Goal: Task Accomplishment & Management: Manage account settings

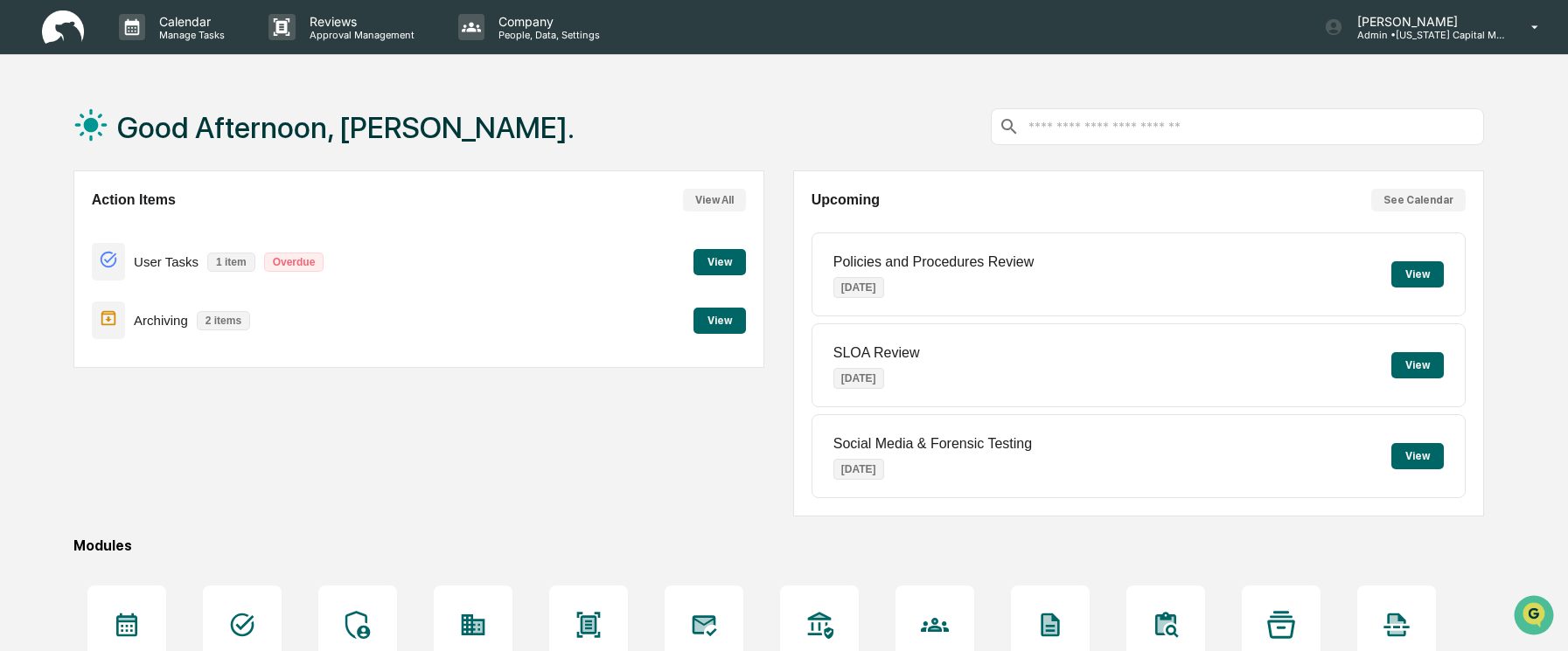
click at [1426, 362] on button "View" at bounding box center [1417, 366] width 52 height 26
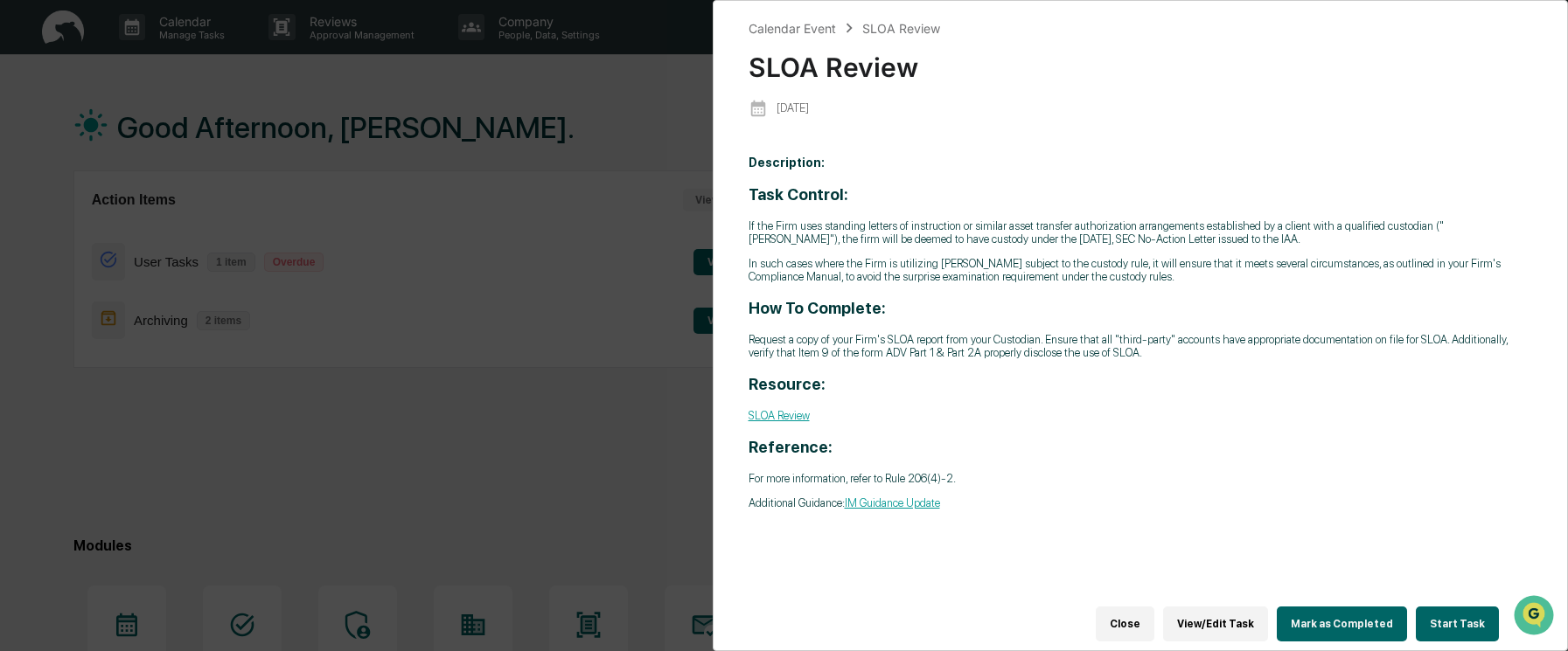
click at [1345, 610] on button "Mark as Completed" at bounding box center [1341, 625] width 130 height 35
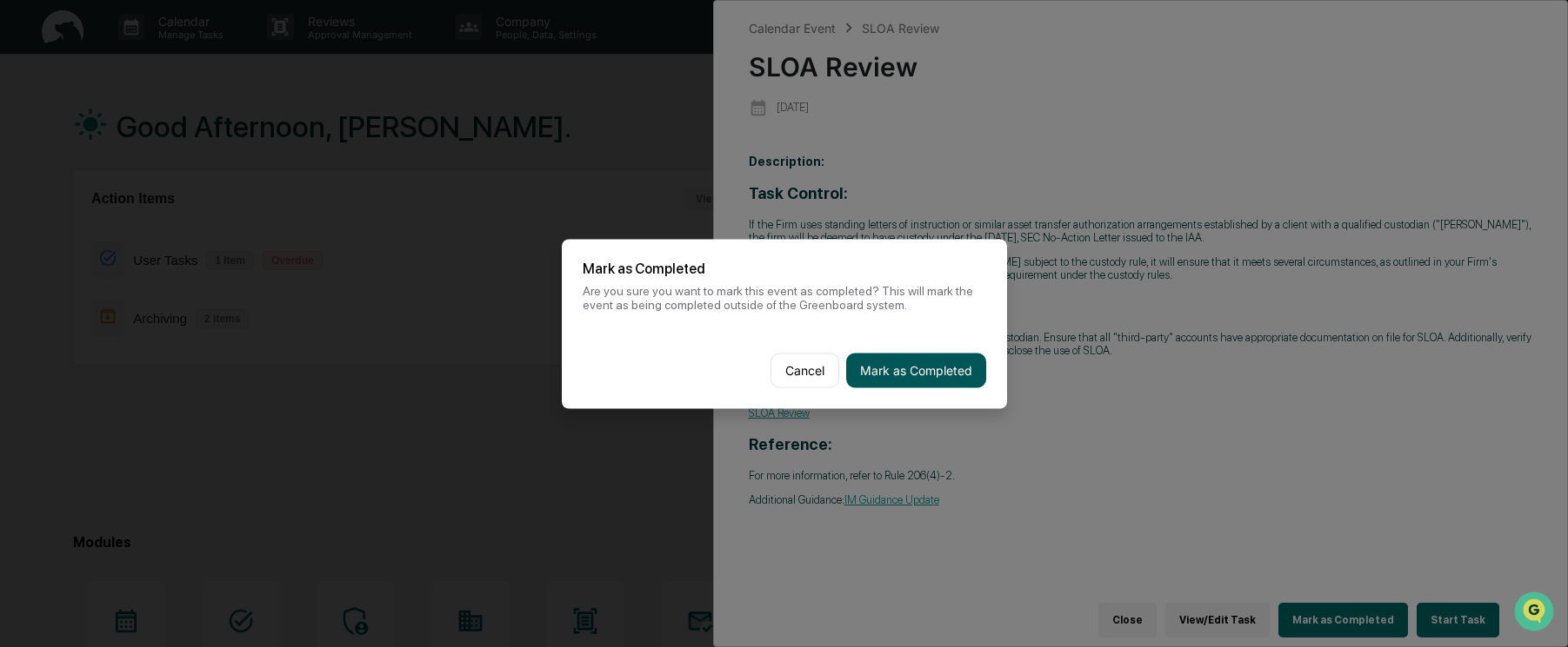
click at [952, 370] on button "Mark as Completed" at bounding box center [915, 370] width 140 height 35
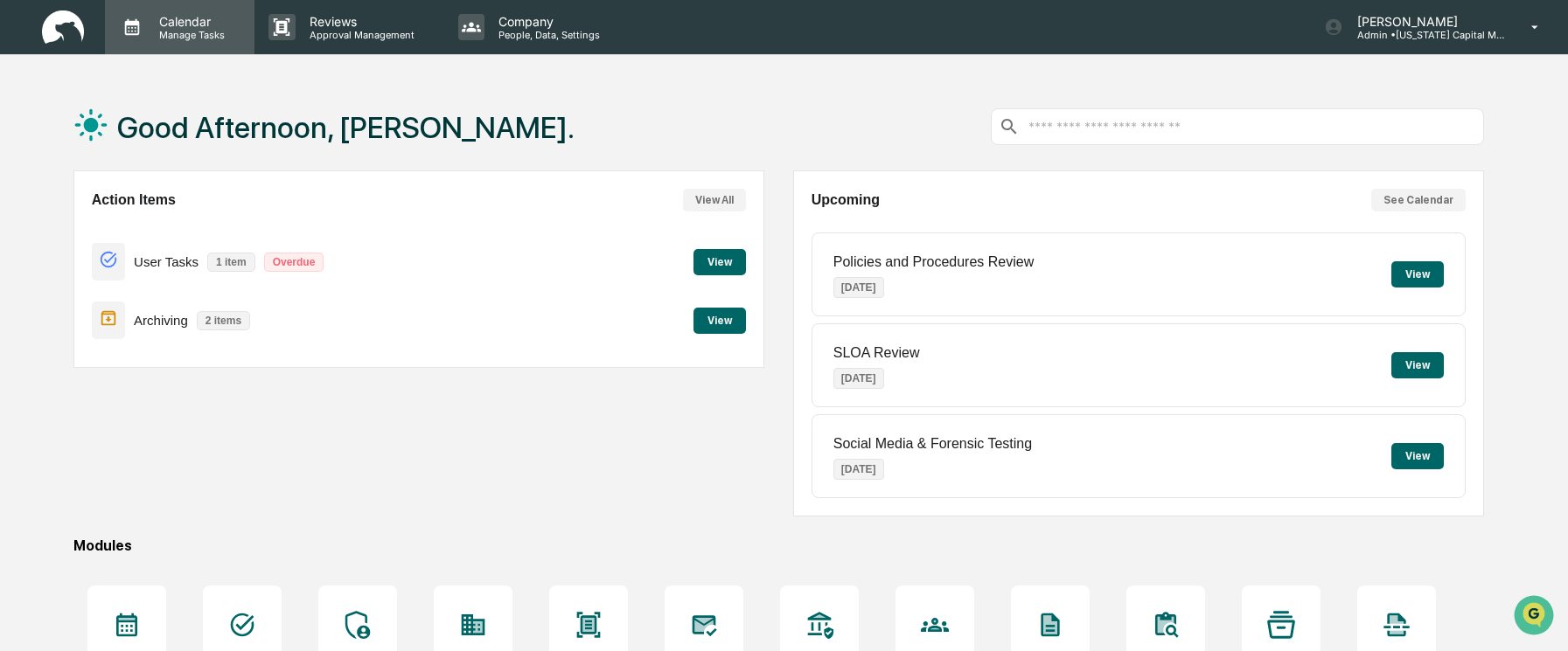
click at [173, 34] on p "Manage Tasks" at bounding box center [189, 35] width 88 height 12
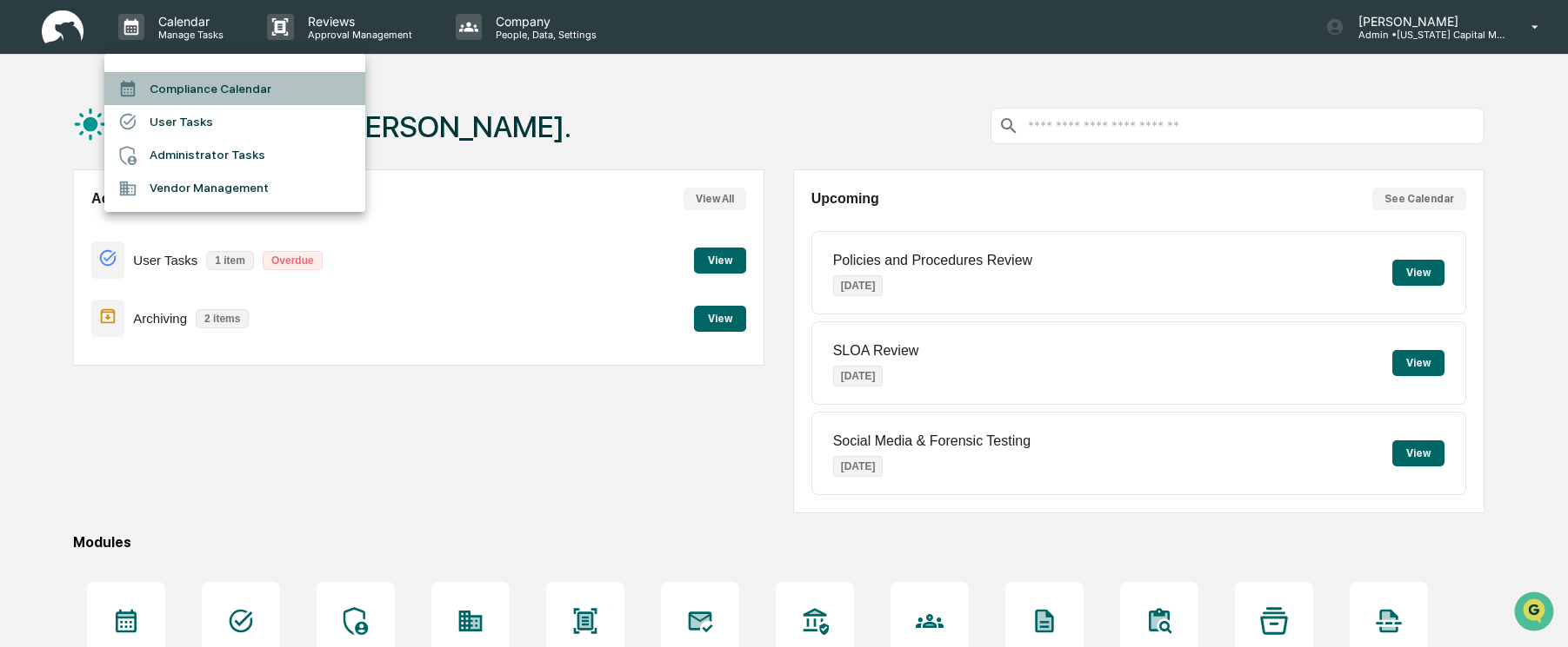
click at [184, 82] on li "Compliance Calendar" at bounding box center [235, 89] width 261 height 33
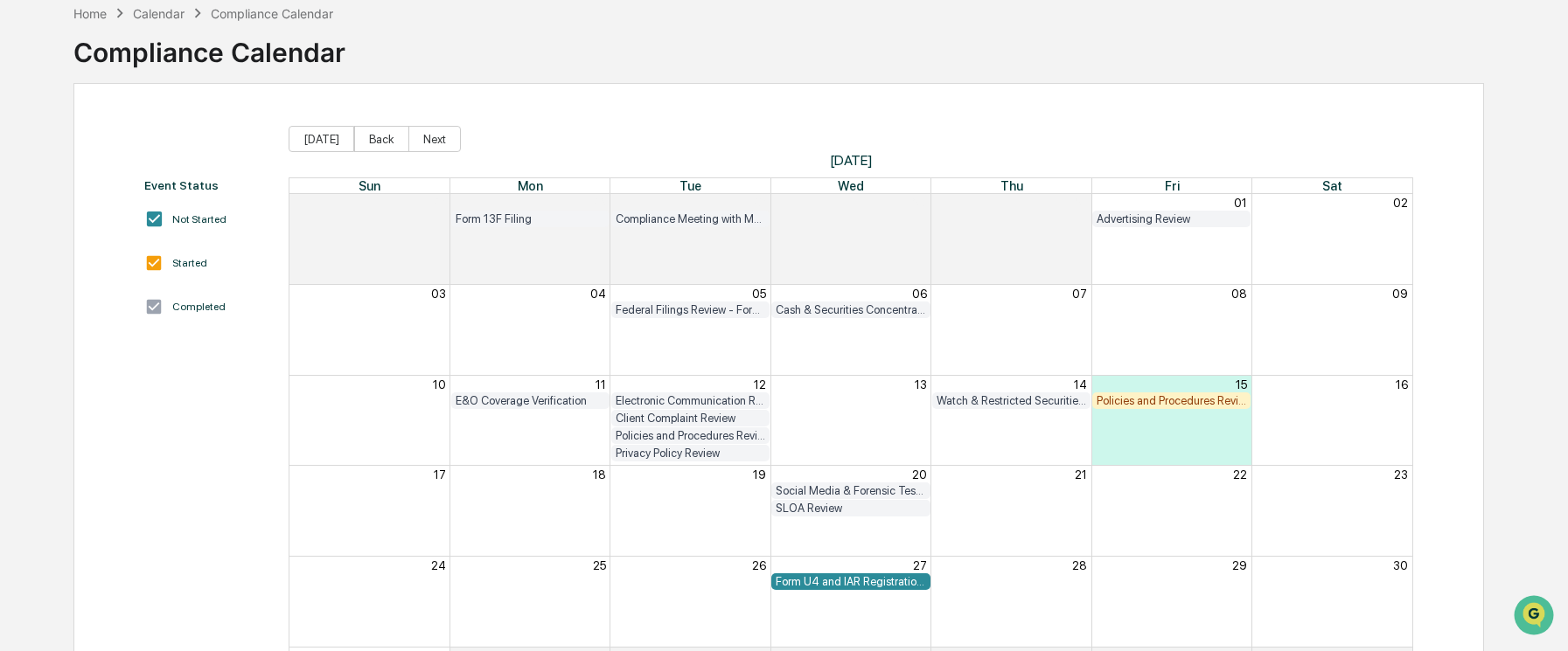
scroll to position [175, 0]
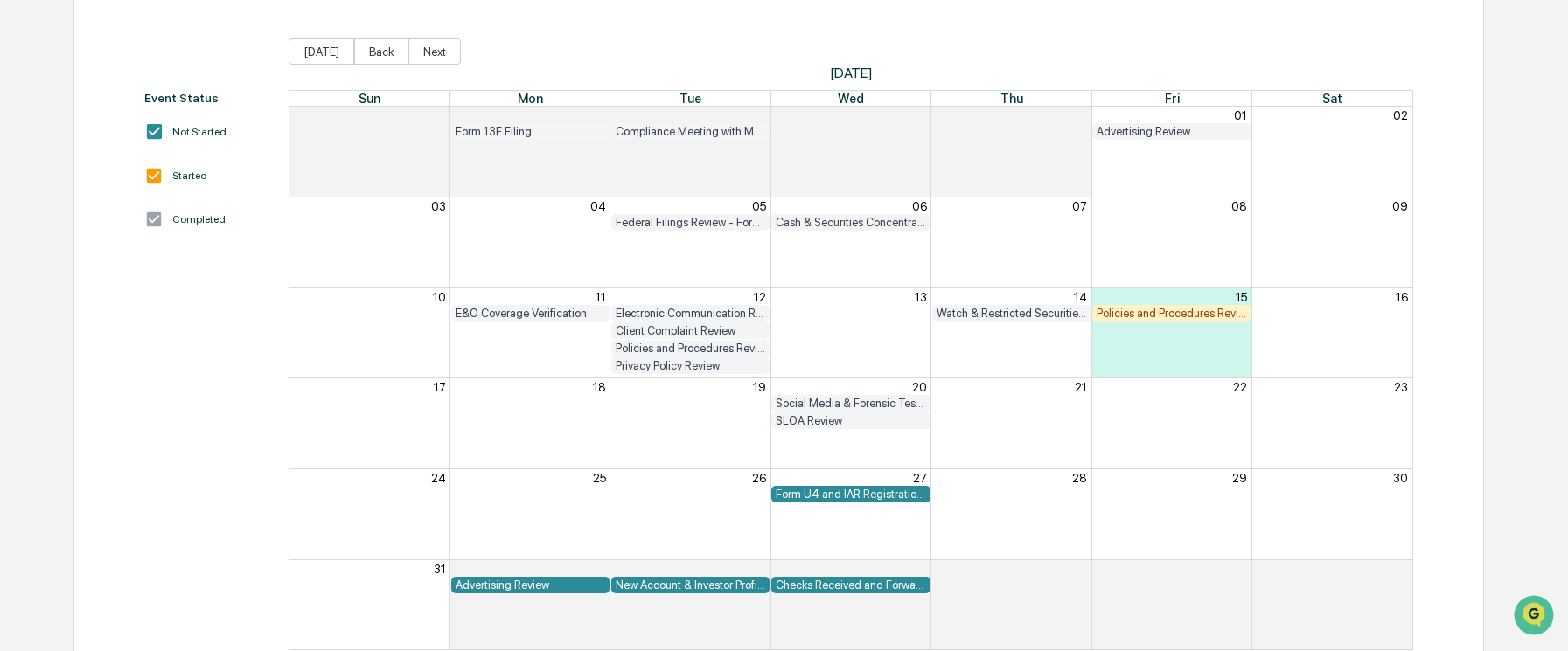
click at [1140, 317] on div "Policies and Procedures Review" at bounding box center [1170, 313] width 149 height 13
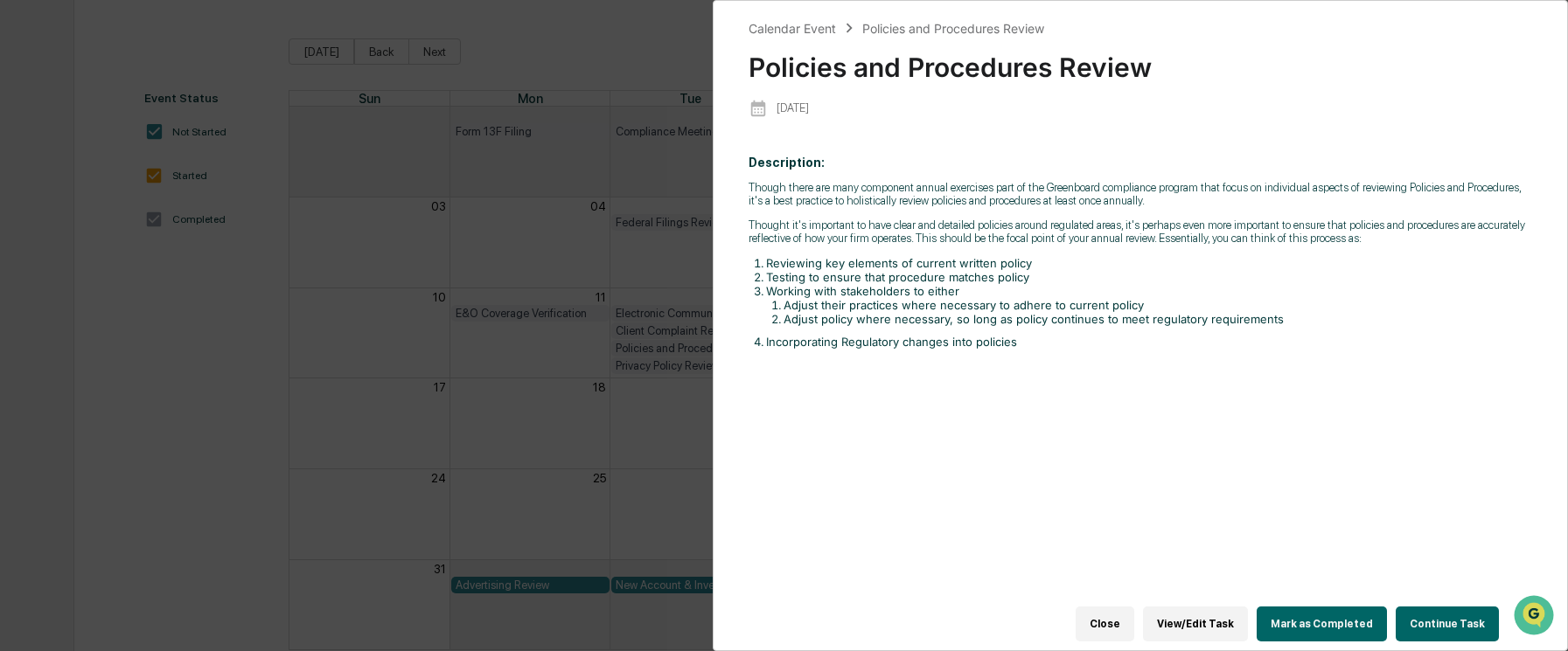
click at [1329, 617] on button "Mark as Completed" at bounding box center [1321, 625] width 130 height 35
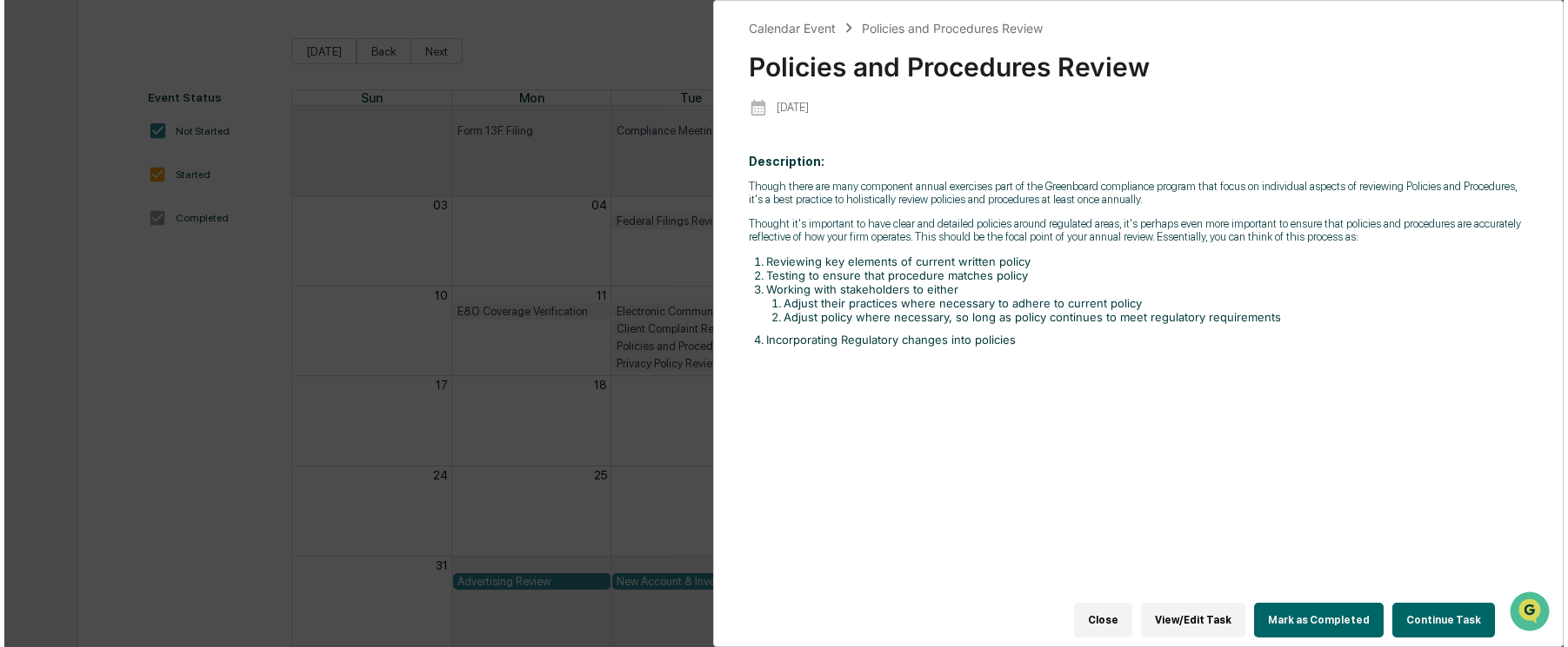
scroll to position [175, 0]
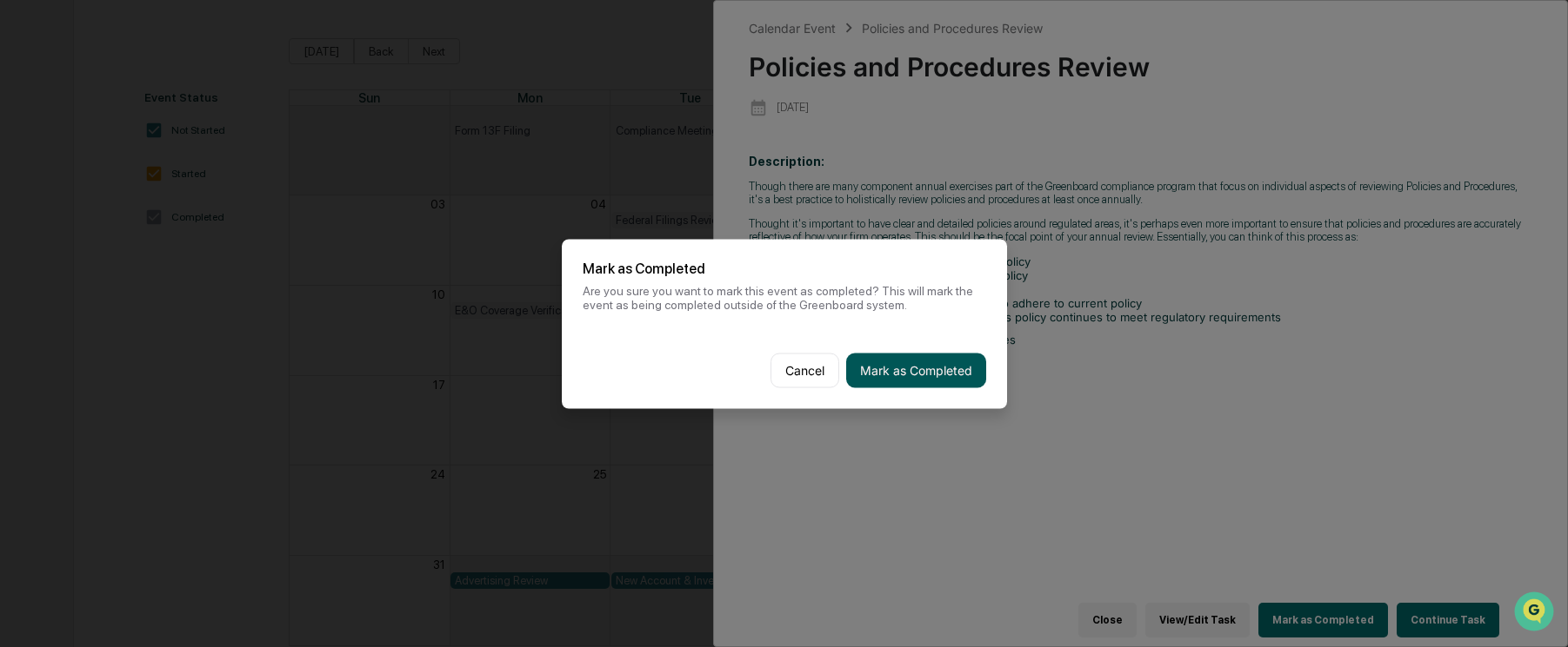
click at [937, 372] on button "Mark as Completed" at bounding box center [915, 370] width 140 height 35
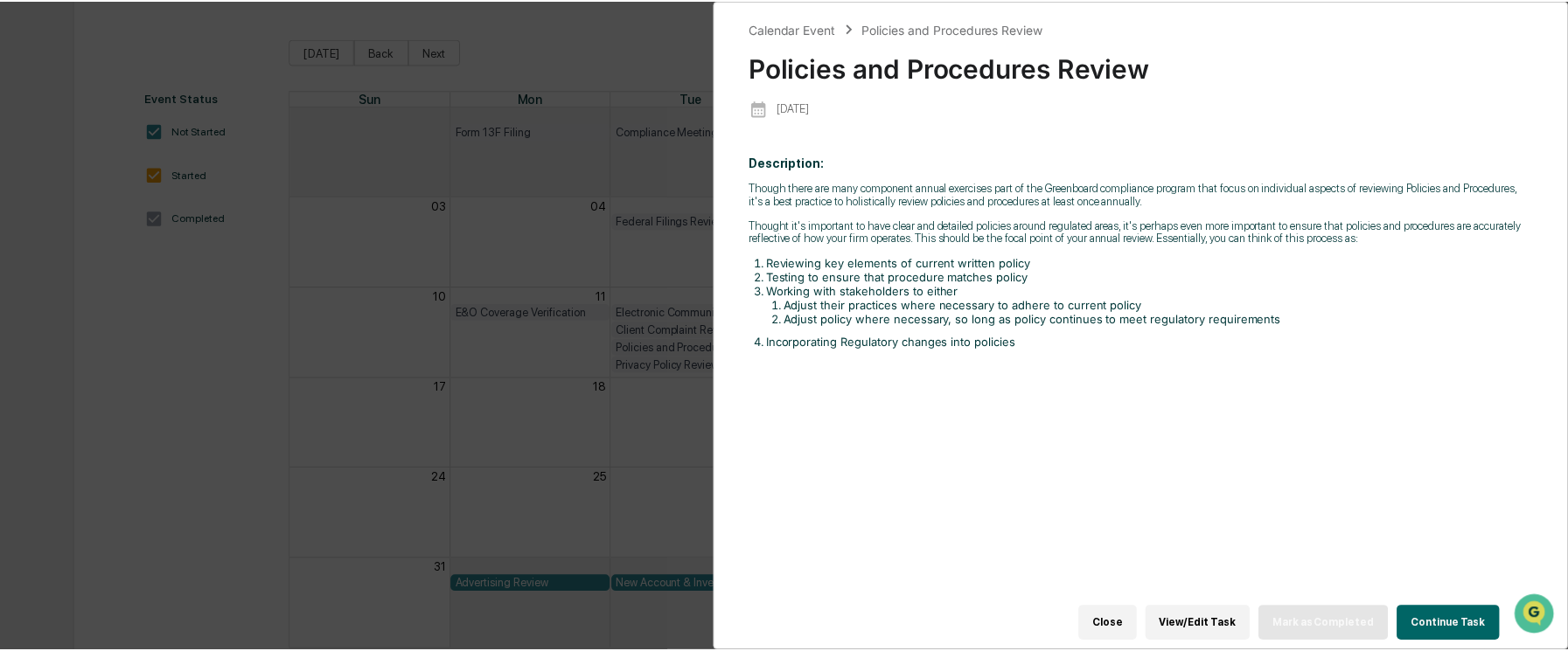
scroll to position [175, 0]
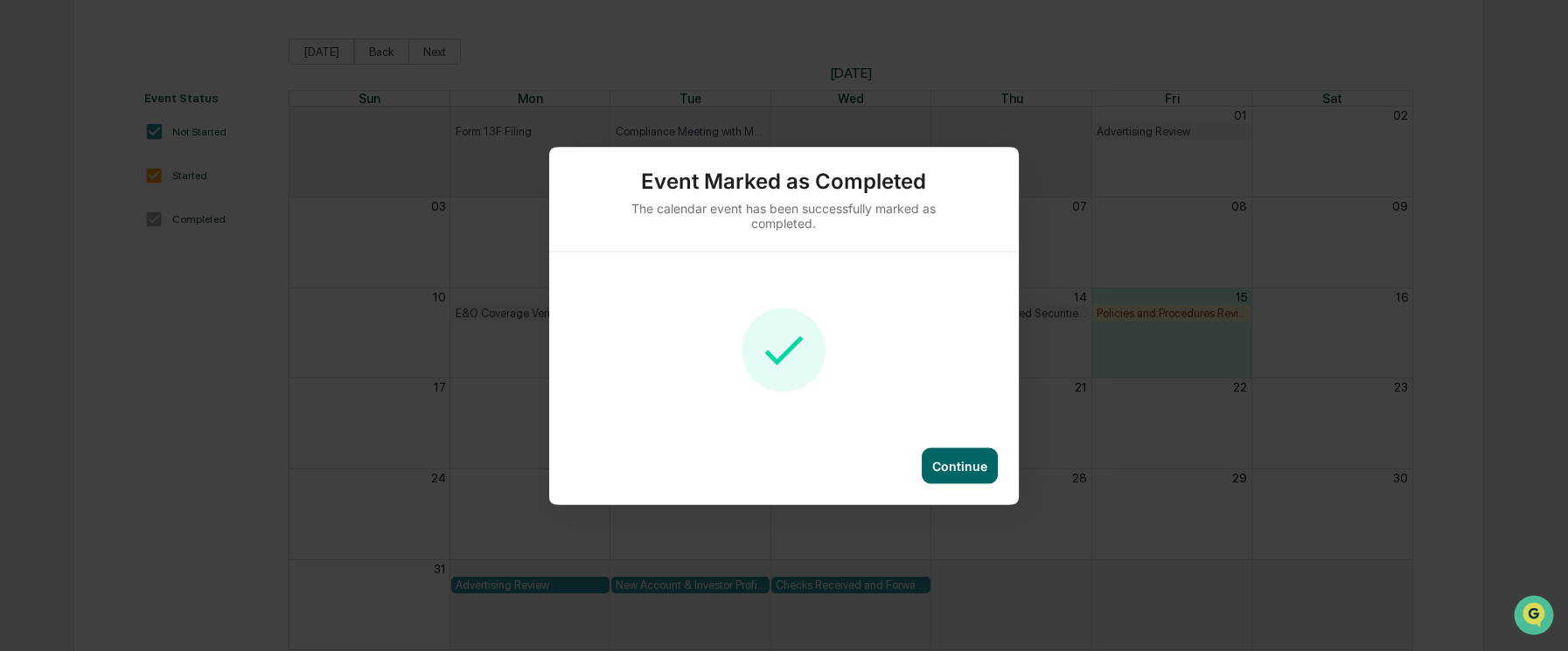
click at [967, 468] on div "Continue" at bounding box center [959, 466] width 55 height 15
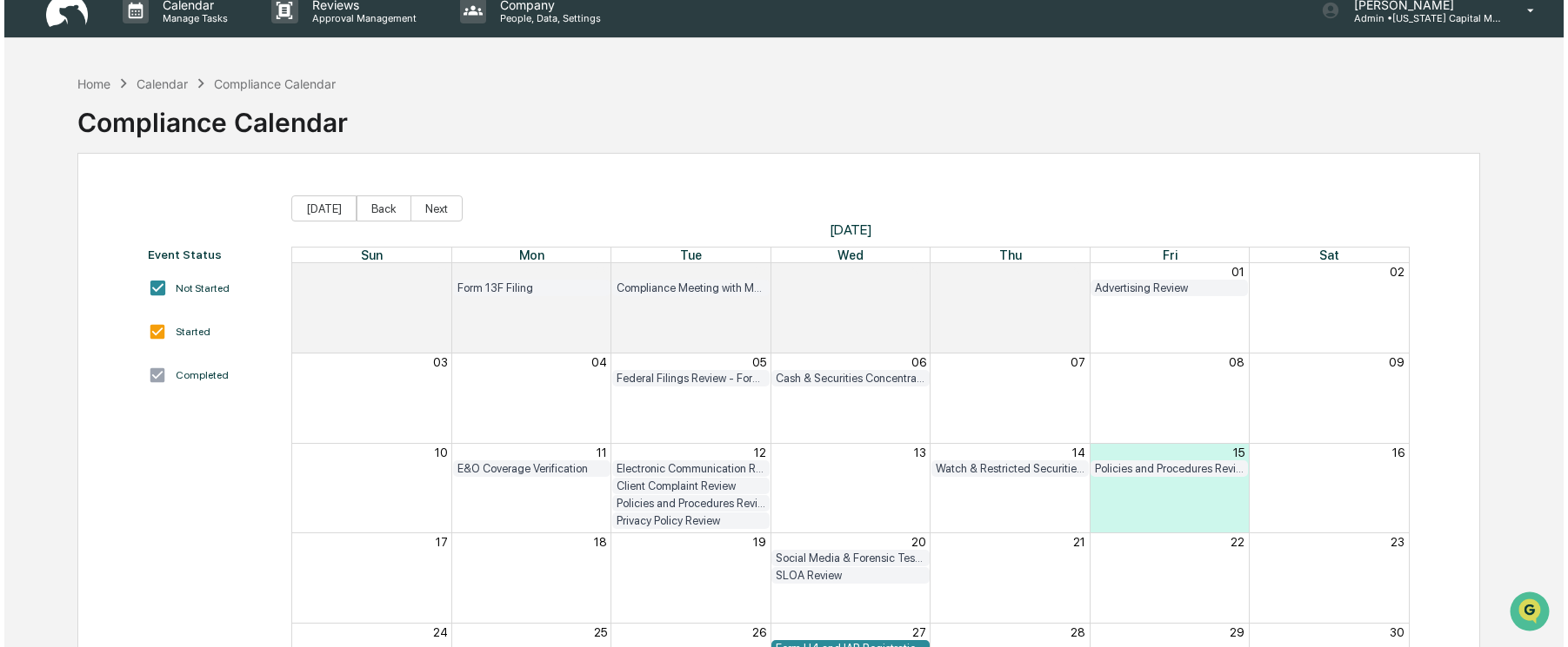
scroll to position [0, 0]
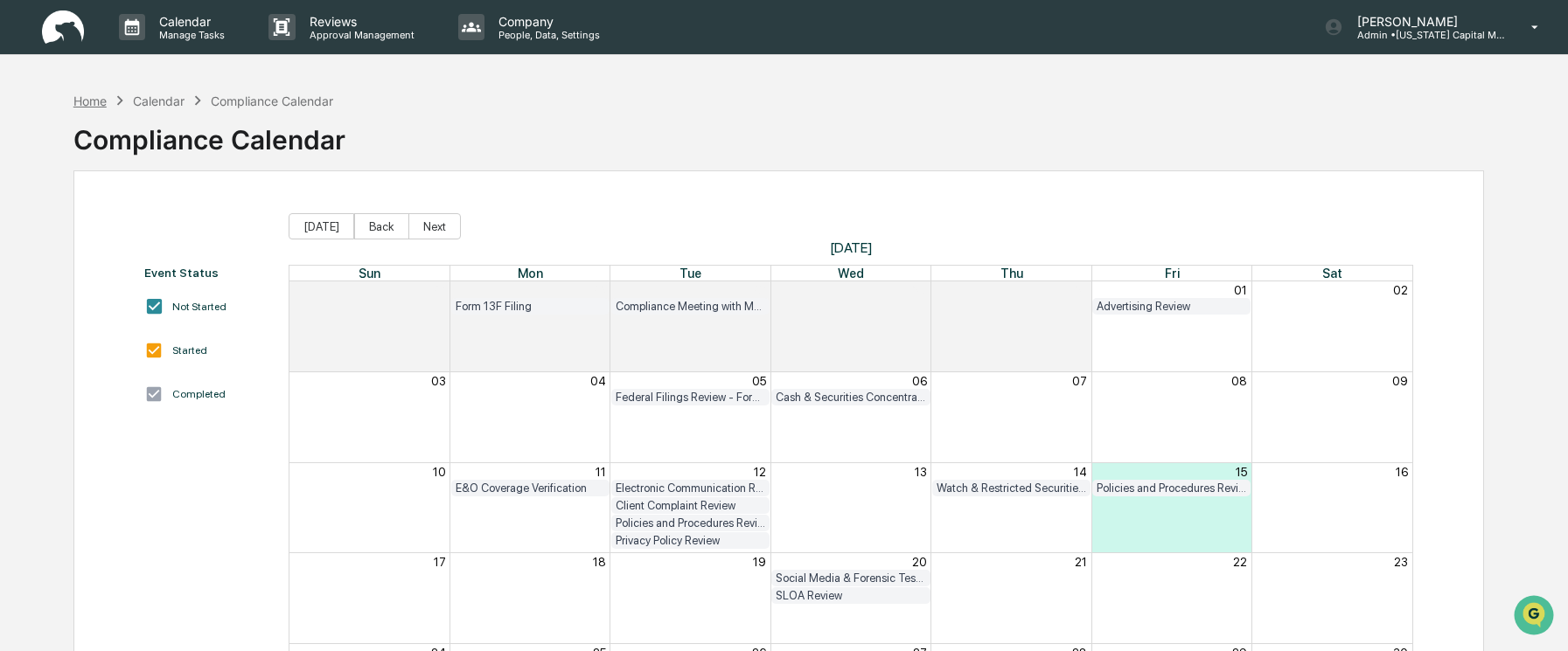
click at [100, 103] on div "Home" at bounding box center [90, 101] width 34 height 15
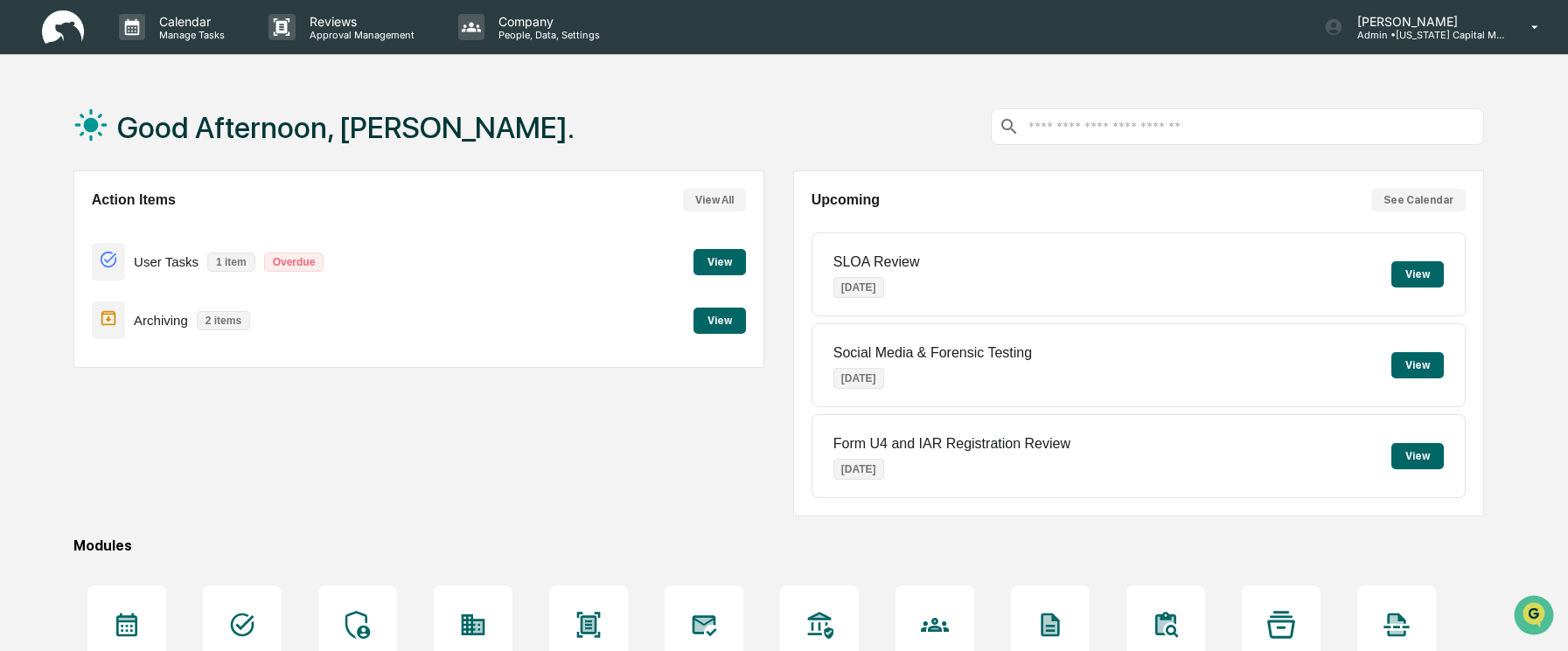
click at [715, 314] on button "View" at bounding box center [719, 321] width 52 height 26
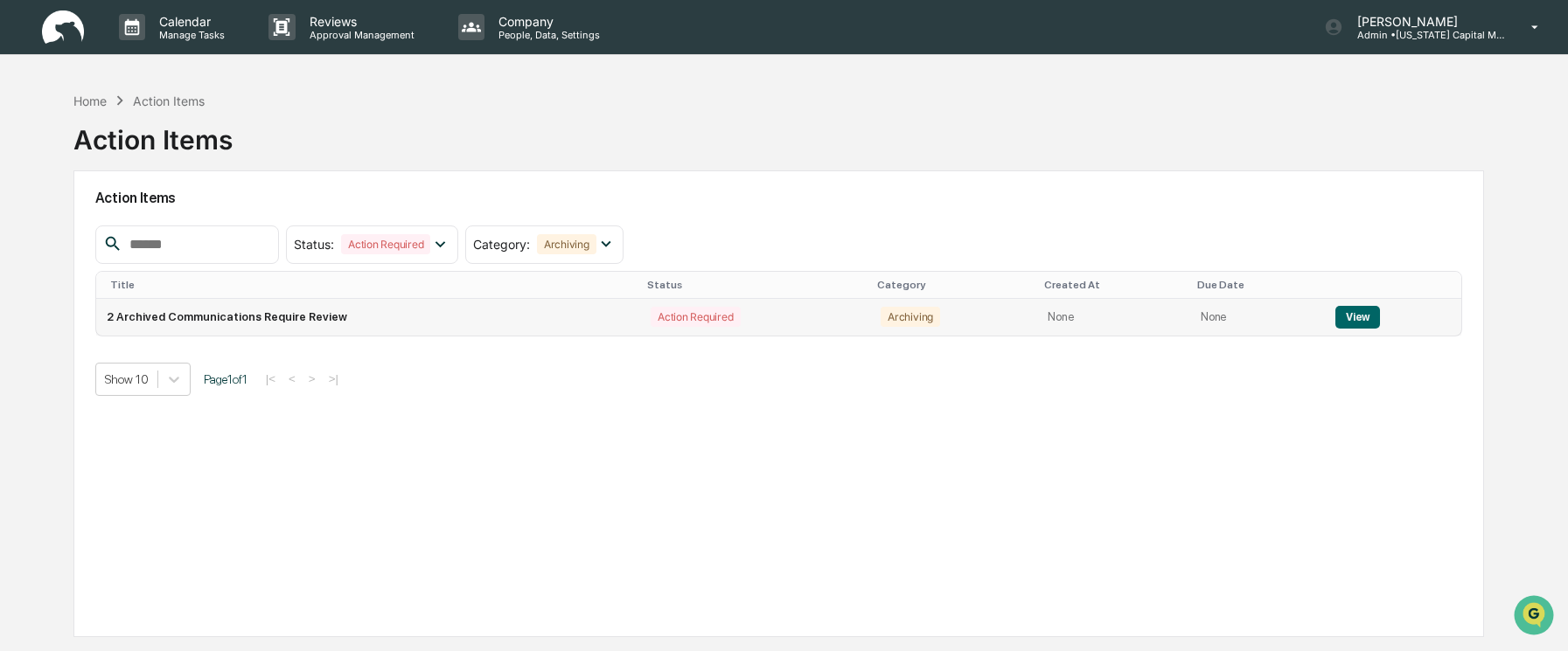
click at [1352, 322] on button "View" at bounding box center [1357, 317] width 44 height 23
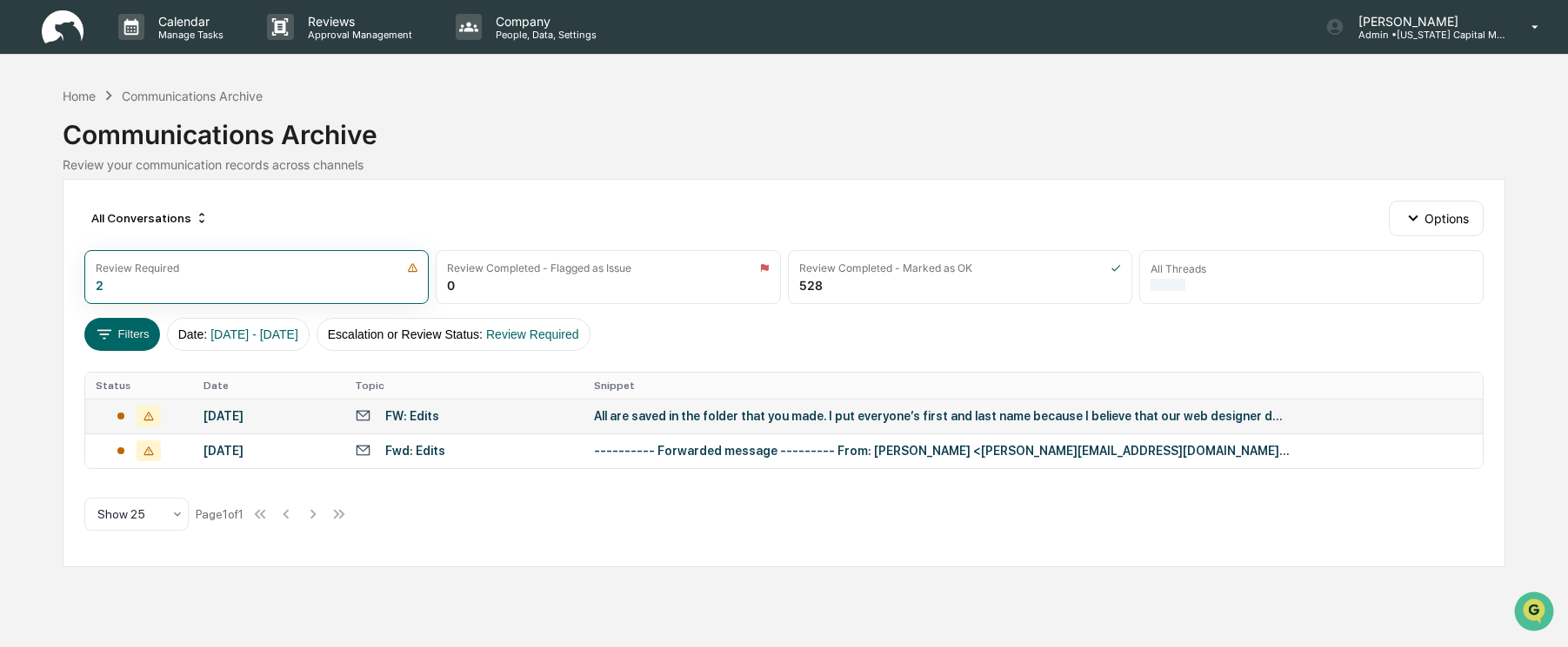
click at [478, 425] on td "FW: Edits" at bounding box center [464, 416] width 239 height 35
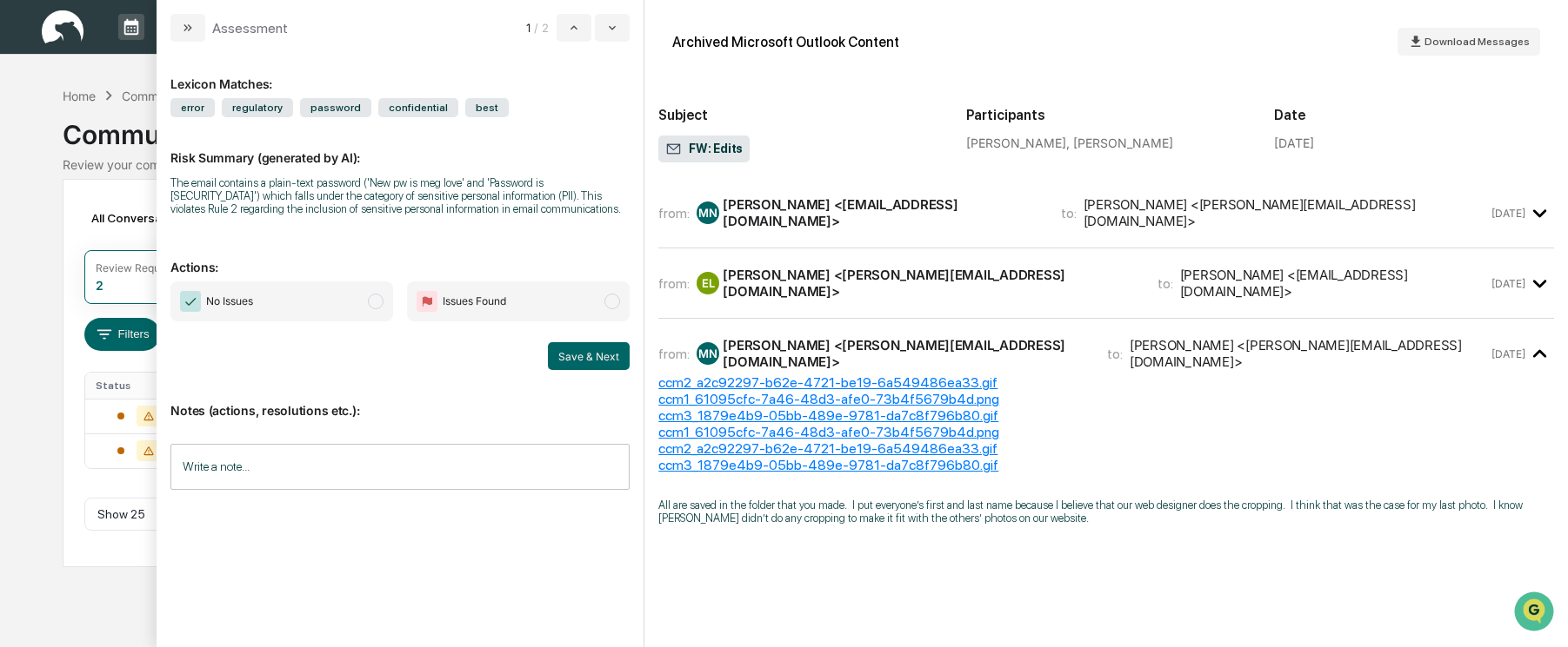
click at [821, 375] on div "ccm2_a2c92297-b62e-4721-be19-6a549486ea33.gif" at bounding box center [1105, 383] width 895 height 17
click at [748, 391] on div "ccm1_61095cfc-7a46-48d3-afe0-73b4f5679b4d.png" at bounding box center [1105, 399] width 895 height 17
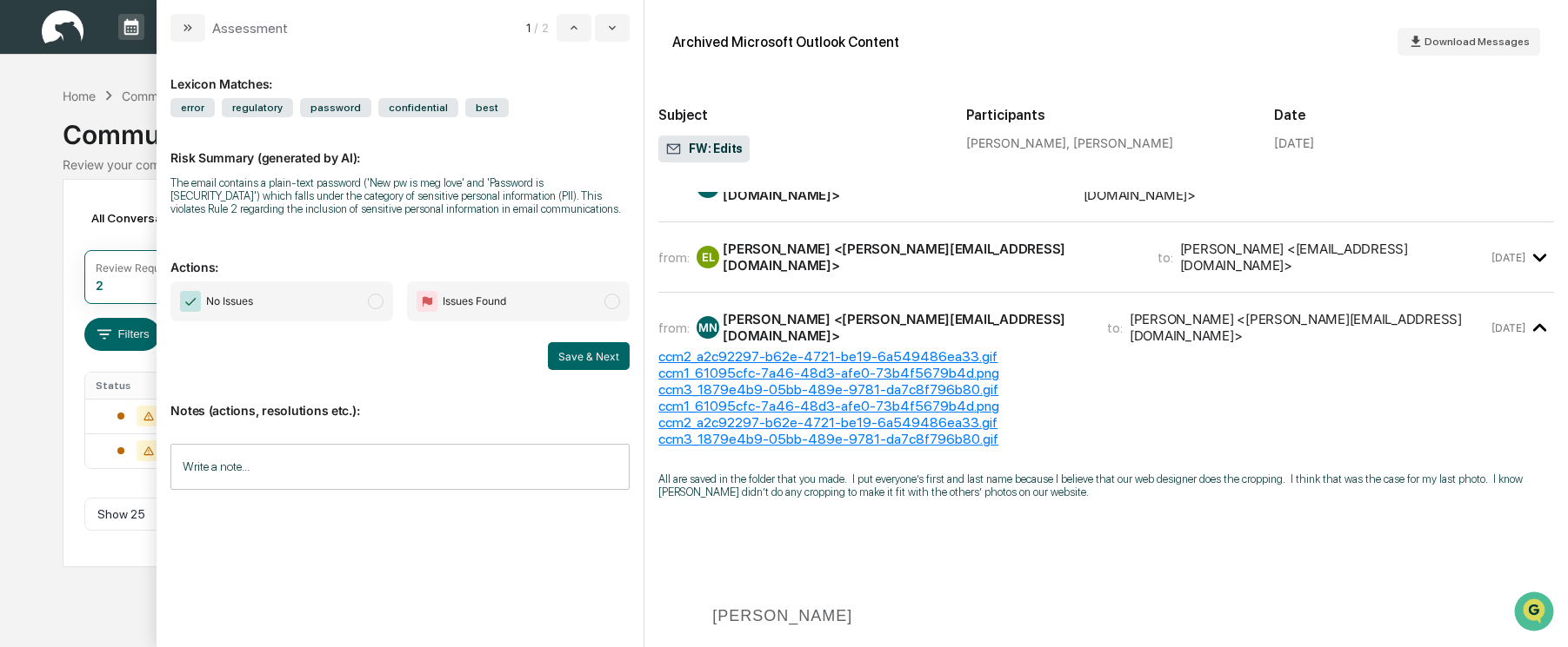
scroll to position [2085, 0]
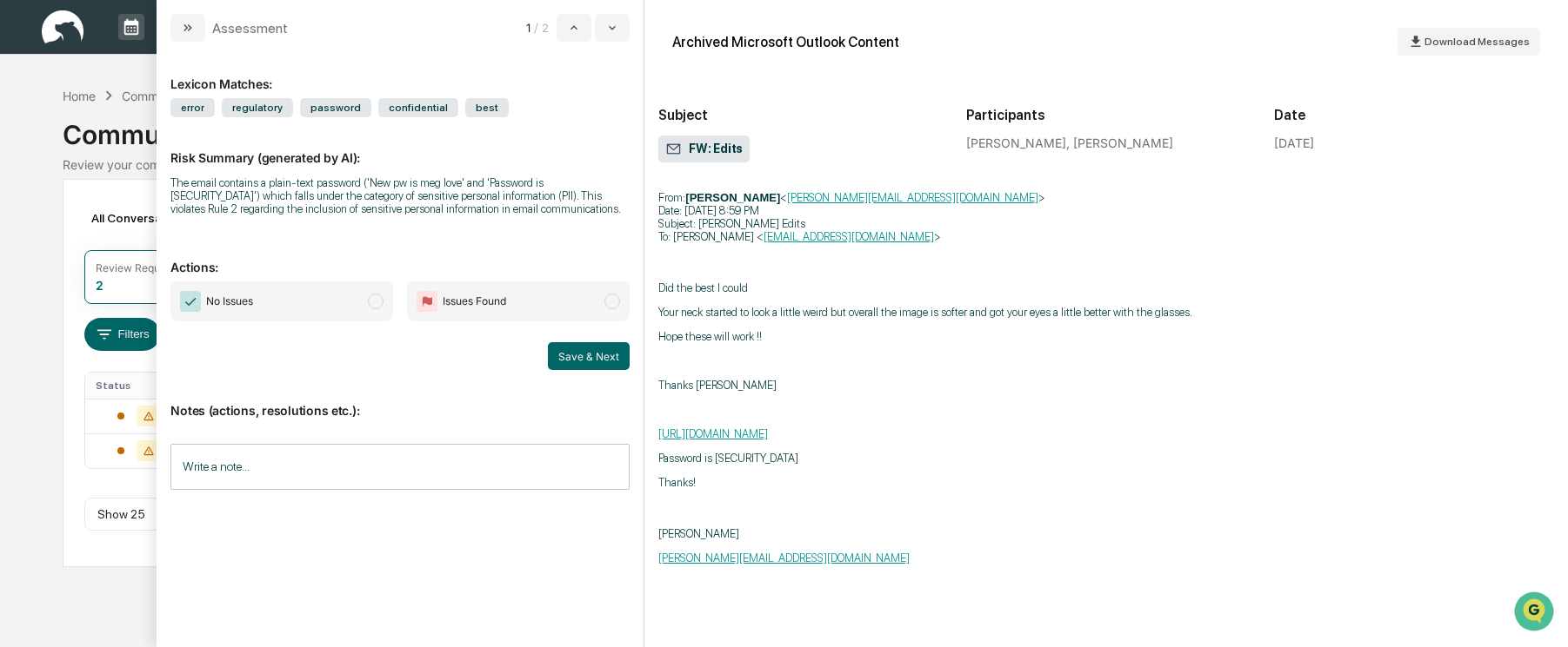
click at [377, 302] on span "modal" at bounding box center [376, 302] width 16 height 16
click at [307, 478] on input "Write a note..." at bounding box center [400, 467] width 459 height 46
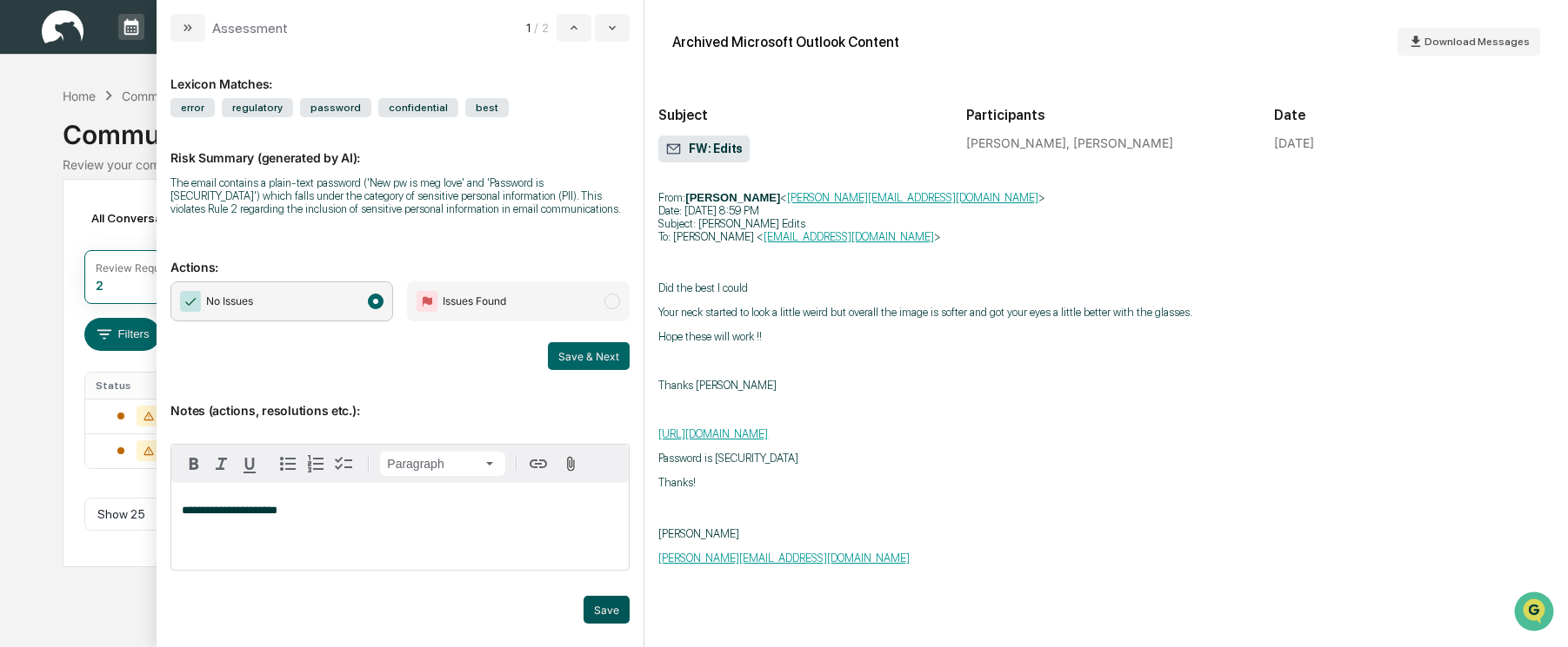
click at [595, 611] on button "Save" at bounding box center [606, 610] width 46 height 28
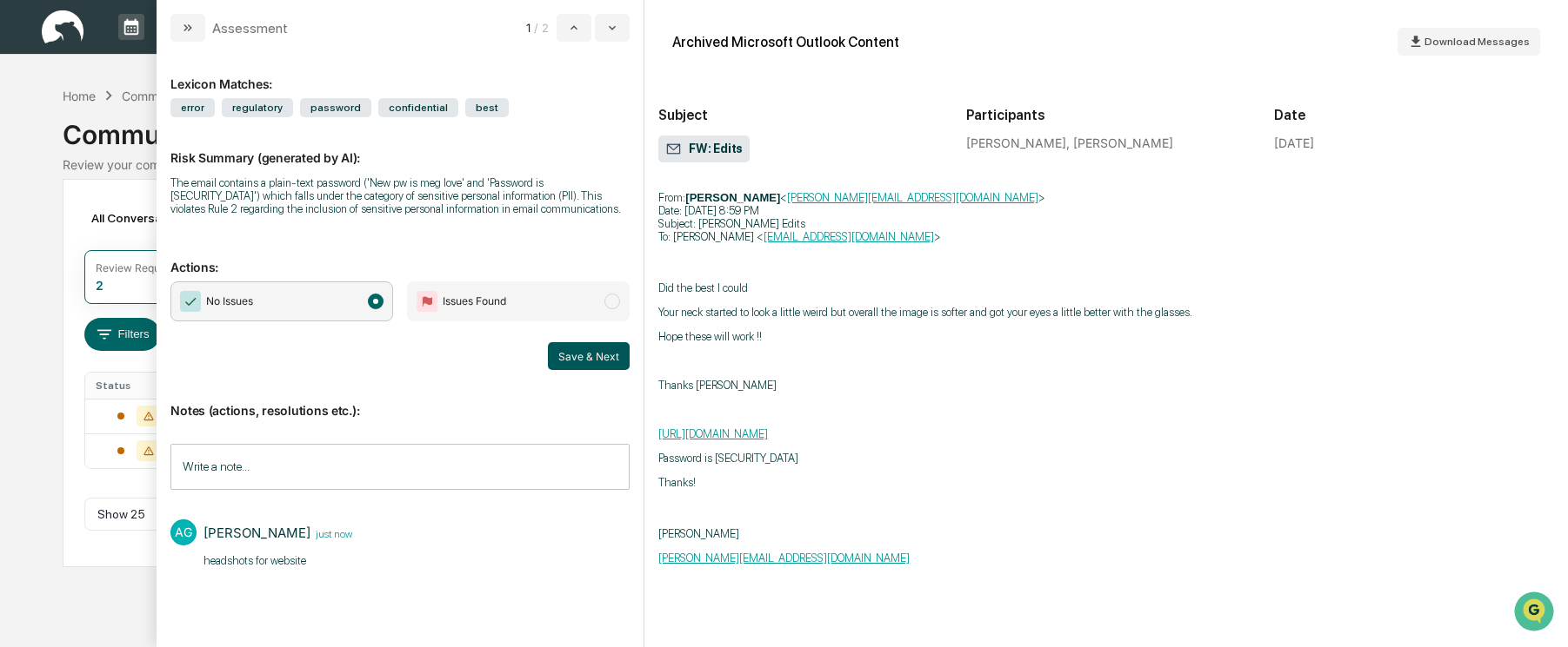
click at [578, 362] on button "Save & Next" at bounding box center [589, 356] width 82 height 28
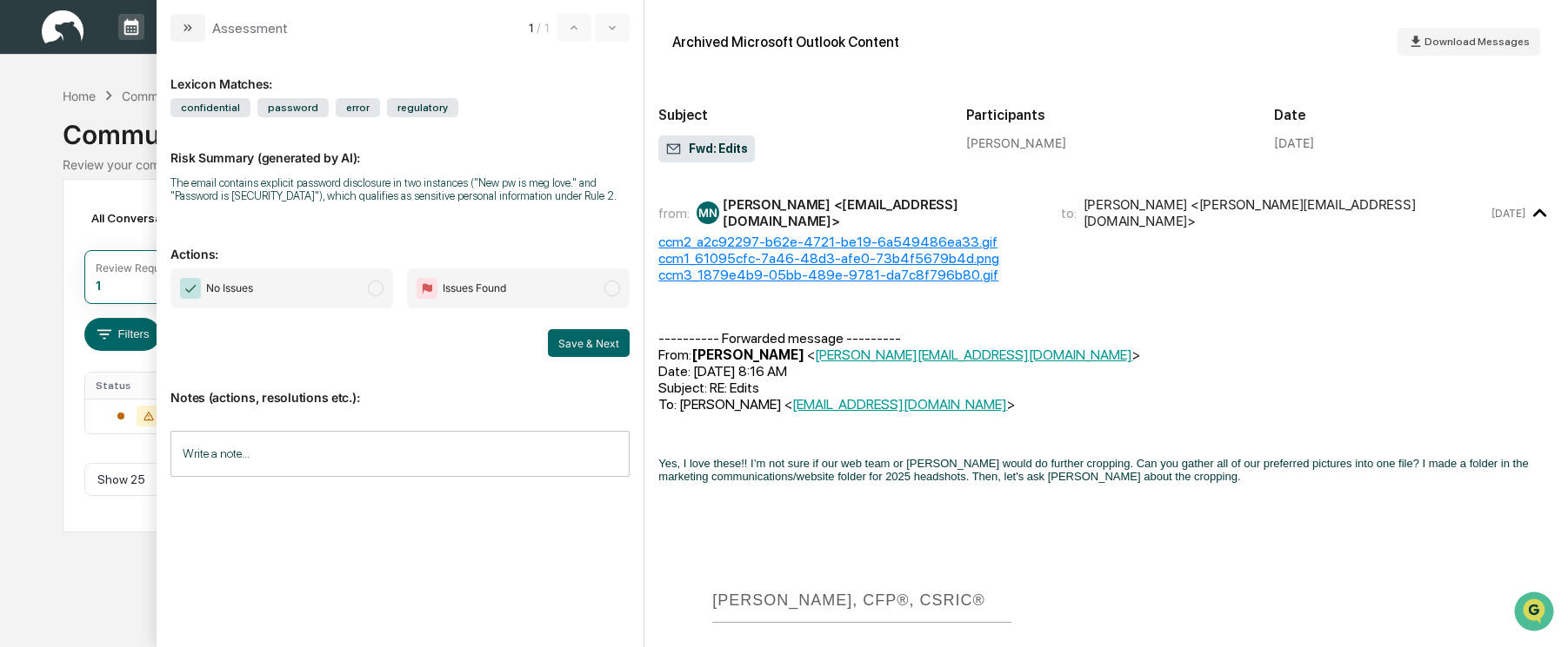
click at [371, 283] on span "modal" at bounding box center [376, 289] width 16 height 16
click at [611, 354] on button "Save & Next" at bounding box center [589, 343] width 82 height 28
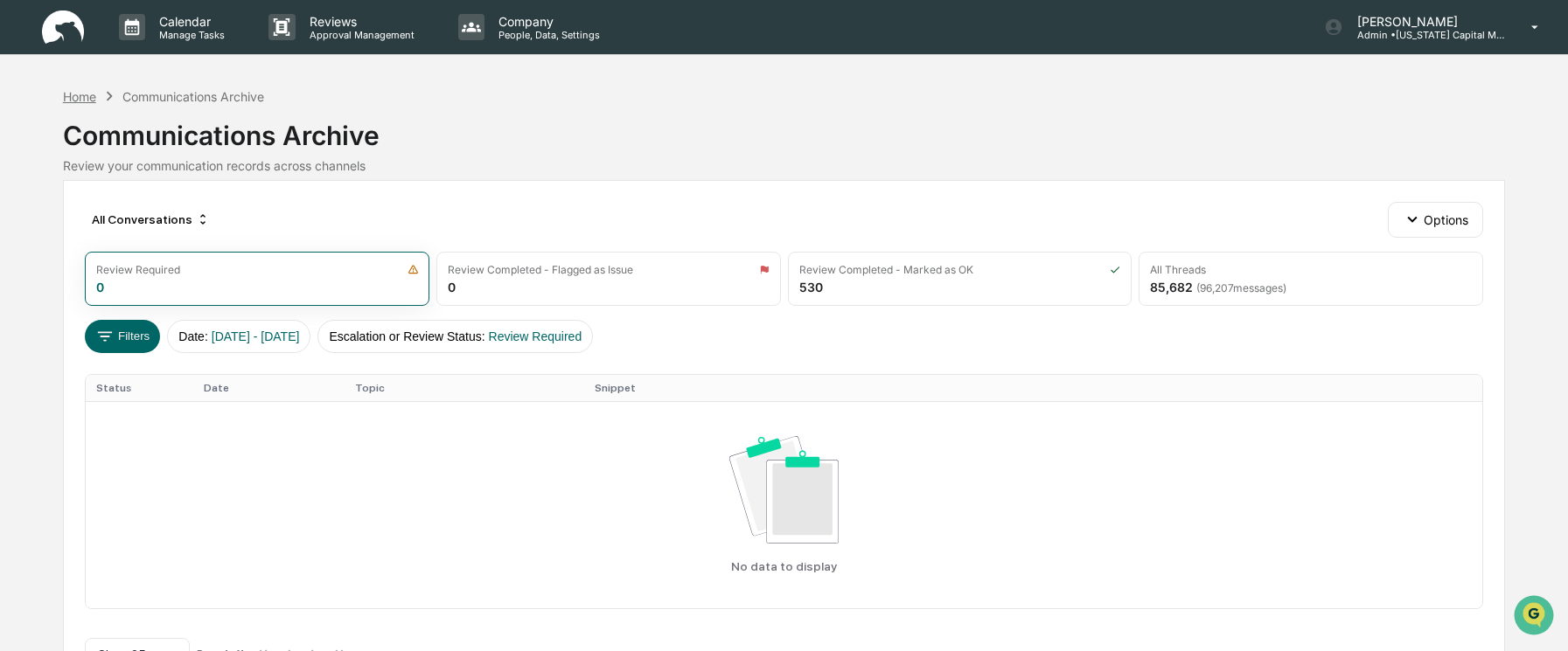
click at [72, 95] on div "Home" at bounding box center [80, 96] width 34 height 15
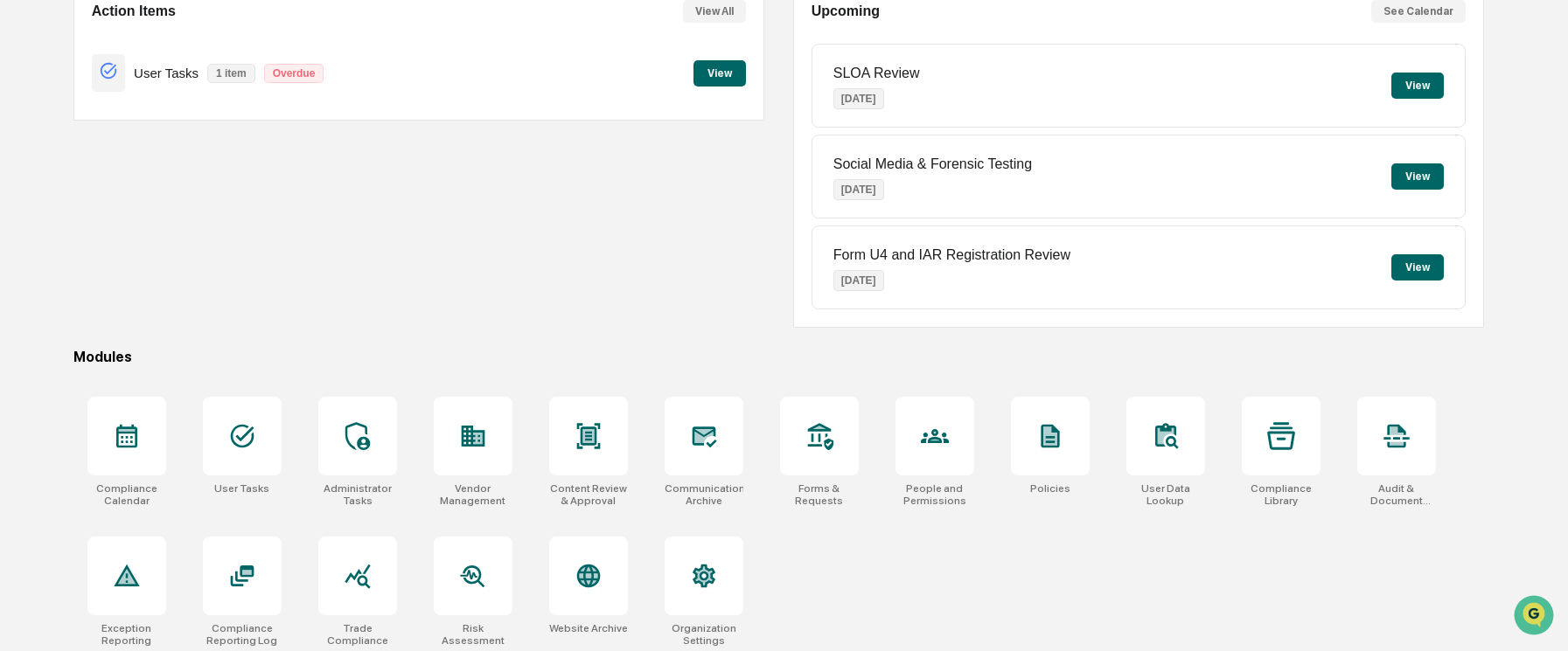
scroll to position [195, 0]
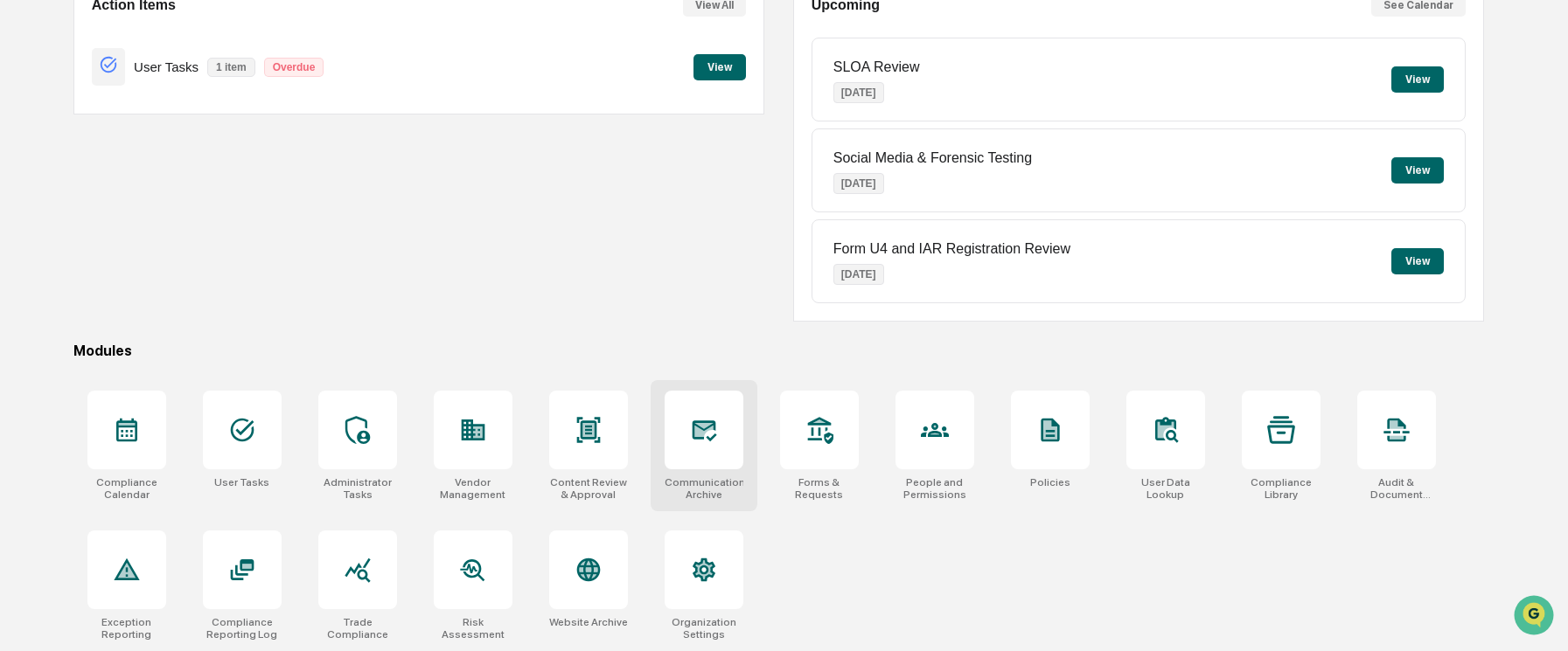
click at [683, 460] on div at bounding box center [703, 429] width 79 height 79
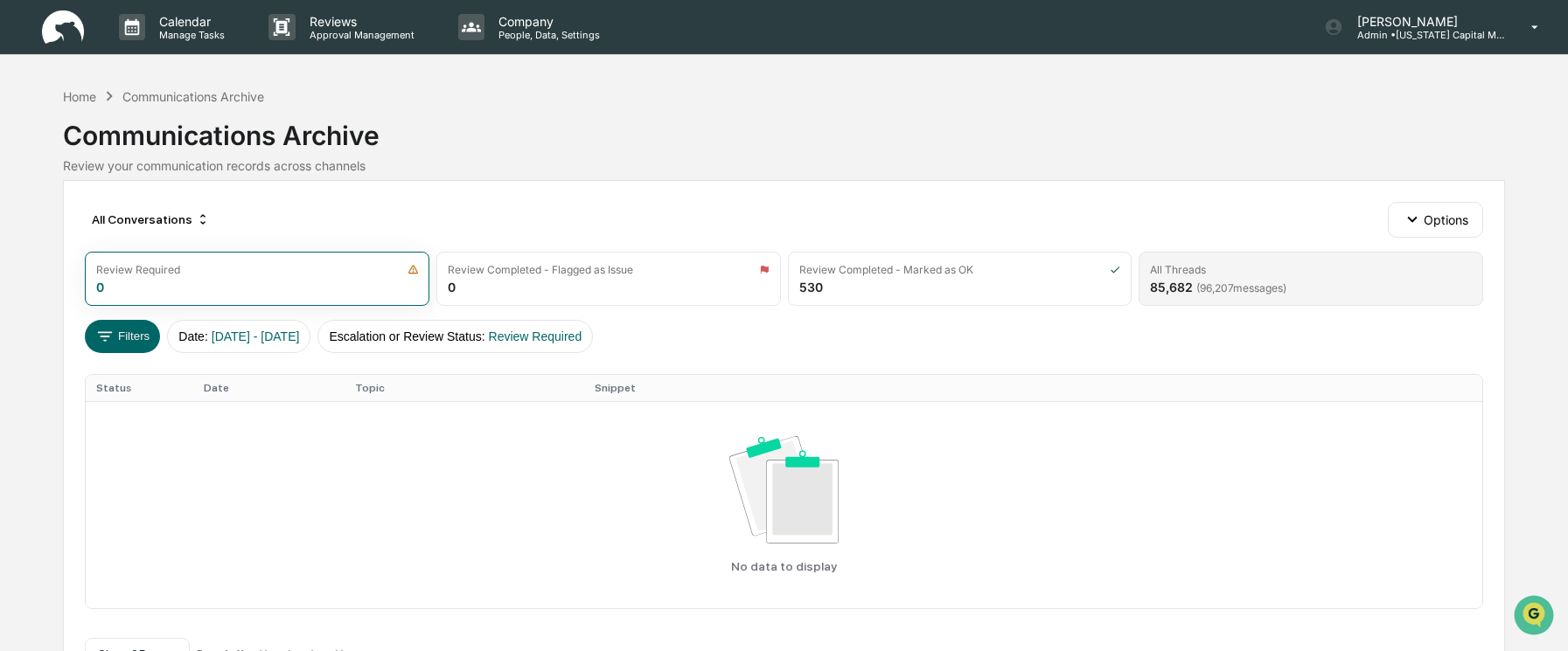
click at [1330, 280] on div "All Threads 85,682 ( 96,207 messages)" at bounding box center [1311, 278] width 345 height 54
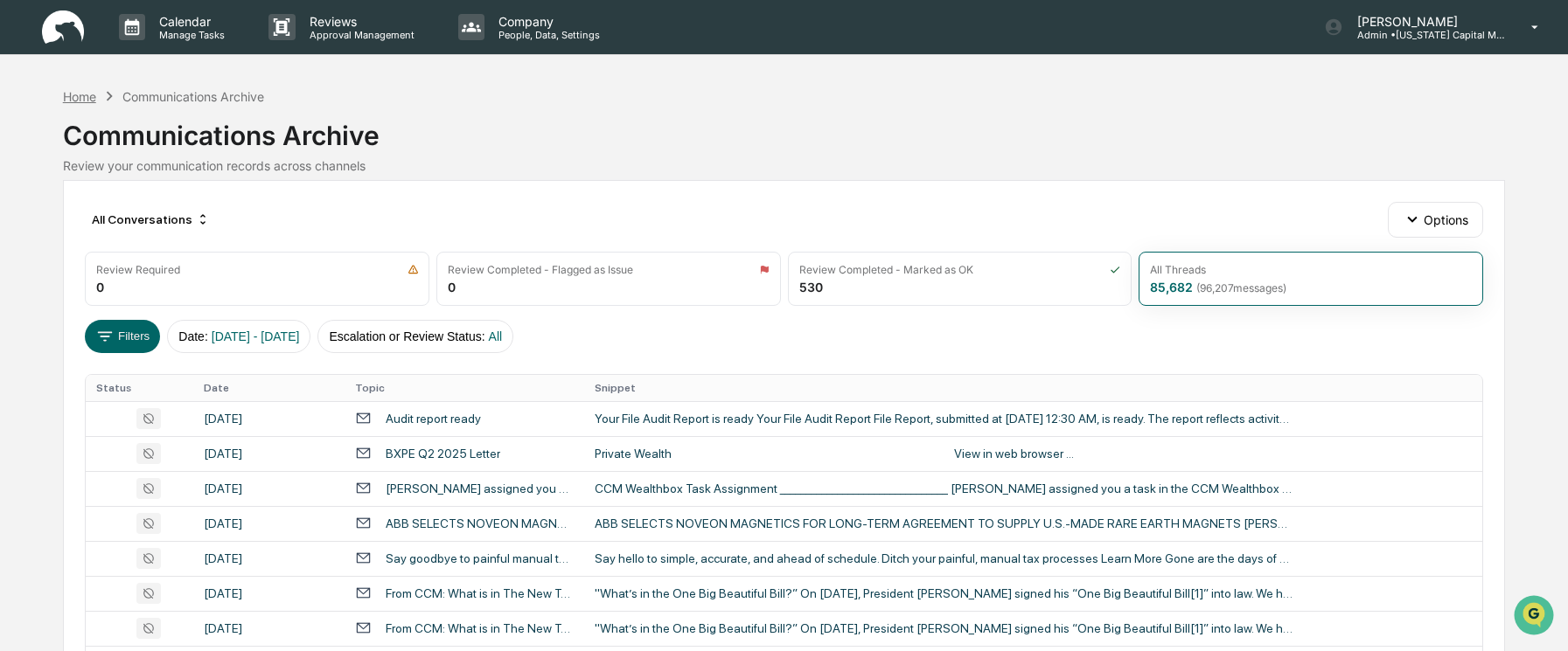
click at [82, 91] on div "Home" at bounding box center [80, 96] width 34 height 15
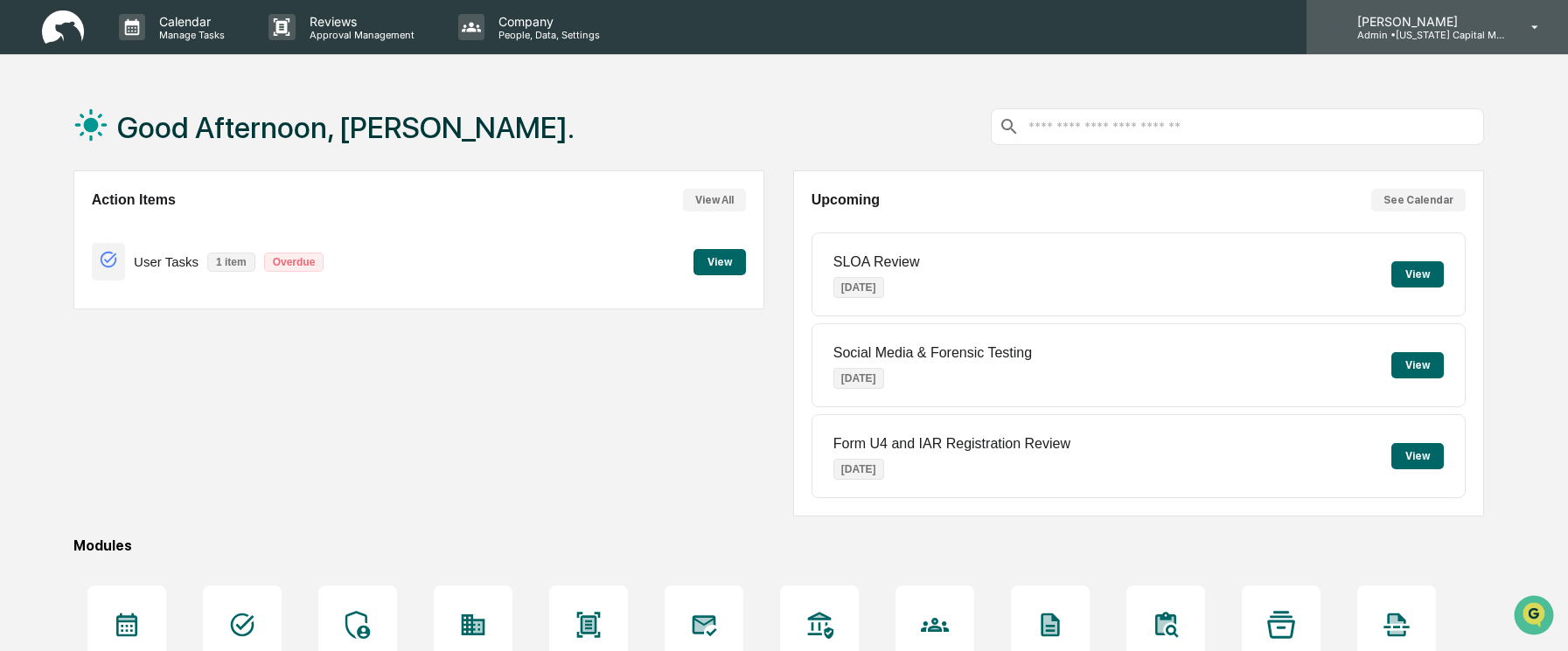
click at [1515, 42] on div "Andy Gilson Admin • Colorado Capital Management" at bounding box center [1437, 26] width 261 height 54
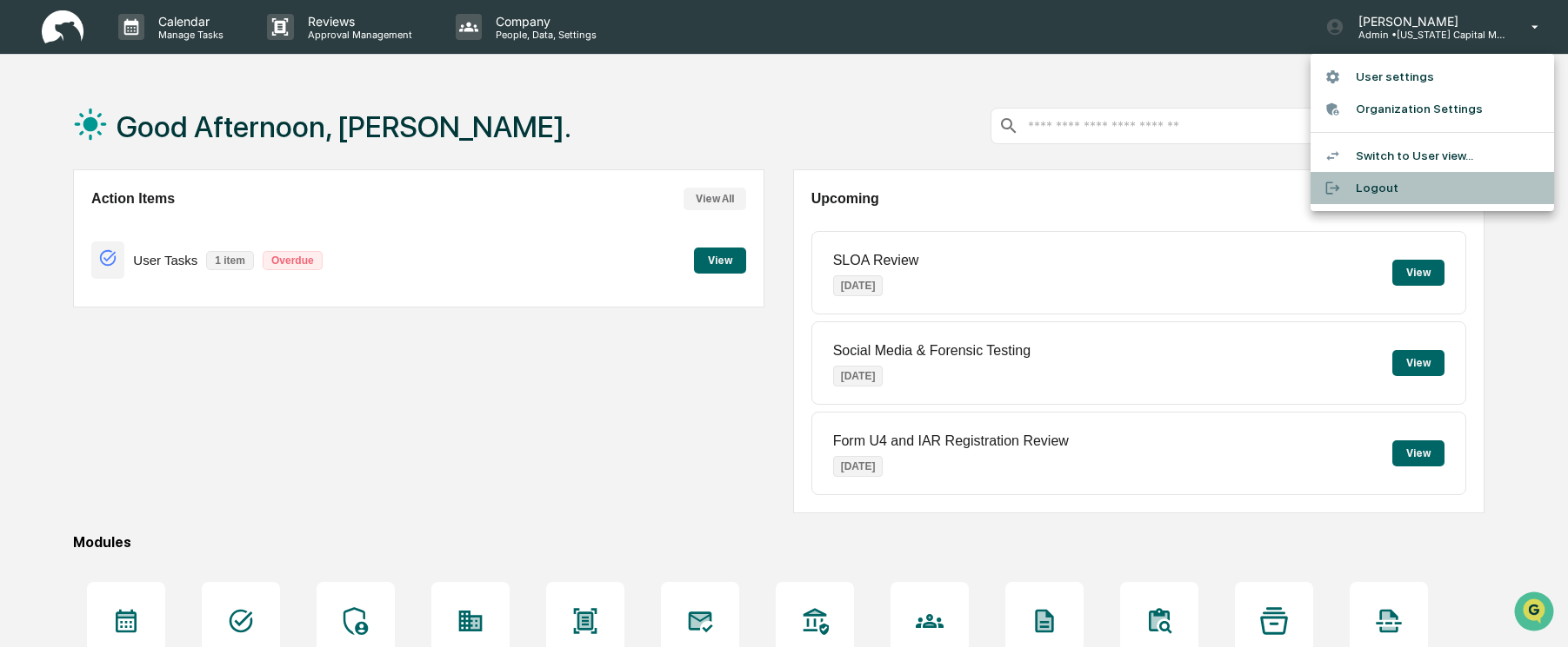
click at [1393, 192] on li "Logout" at bounding box center [1432, 188] width 243 height 32
